Goal: Task Accomplishment & Management: Use online tool/utility

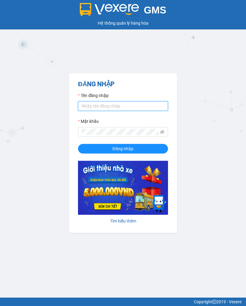
click at [141, 108] on input "Tên đăng nhập" at bounding box center [123, 106] width 90 height 10
type input "ly.hoamaivt"
click at [131, 150] on span "Đăng nhập" at bounding box center [122, 148] width 21 height 7
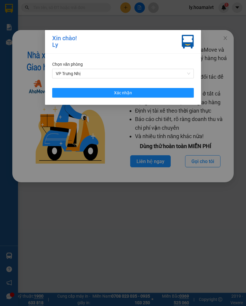
click at [170, 92] on button "Xác nhận" at bounding box center [123, 93] width 142 height 10
